Goal: Transaction & Acquisition: Purchase product/service

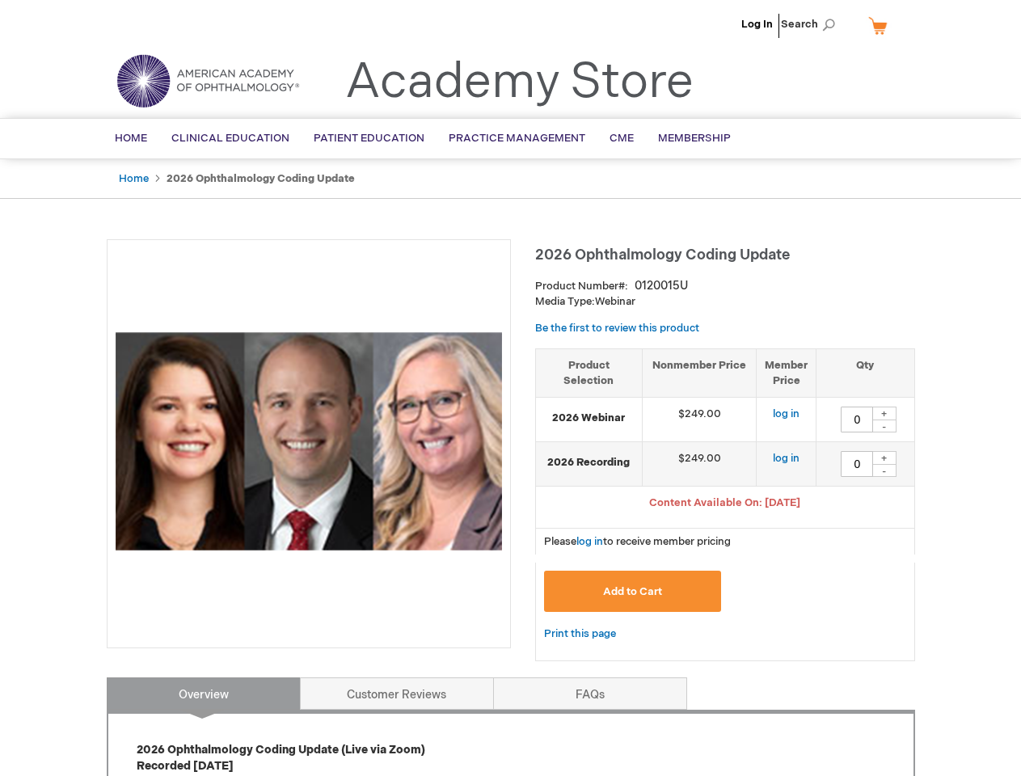
type input "0"
click at [510, 388] on div at bounding box center [309, 443] width 404 height 409
click at [812, 24] on span "Search" at bounding box center [811, 24] width 61 height 32
click at [725, 504] on span "Content Available On: [DATE]" at bounding box center [724, 502] width 151 height 13
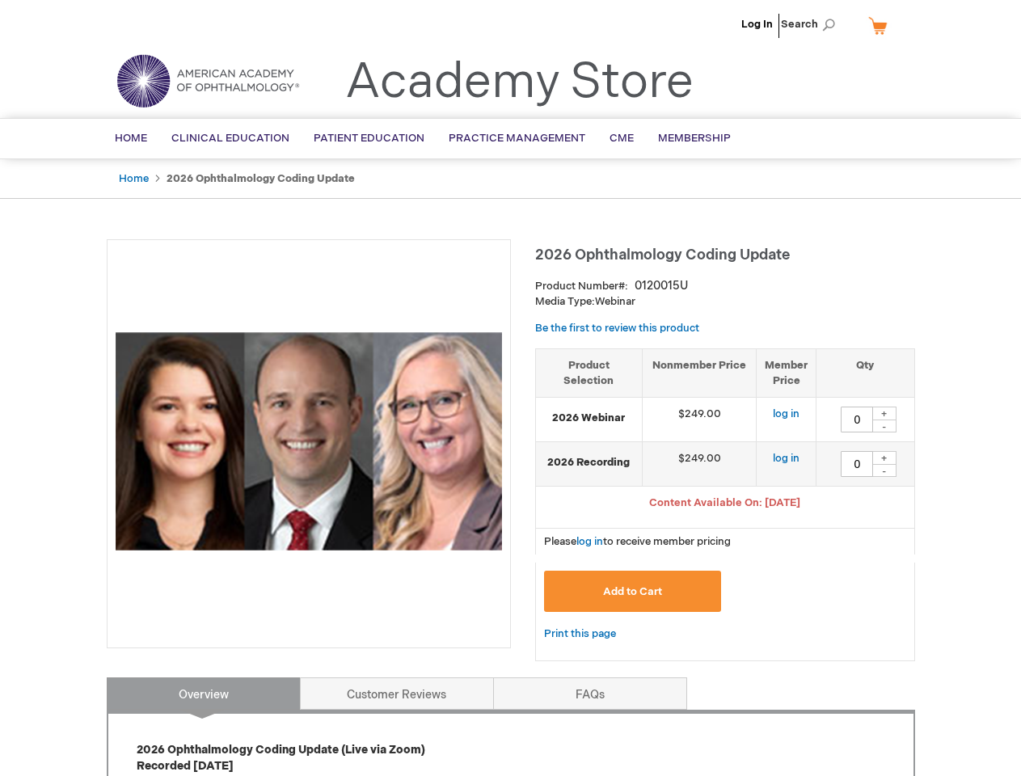
click at [884, 413] on div "+" at bounding box center [884, 414] width 24 height 14
click at [884, 426] on div "-" at bounding box center [884, 425] width 24 height 13
click at [884, 457] on div "+" at bounding box center [884, 458] width 24 height 14
type input "0"
type input "1"
